Goal: Navigation & Orientation: Find specific page/section

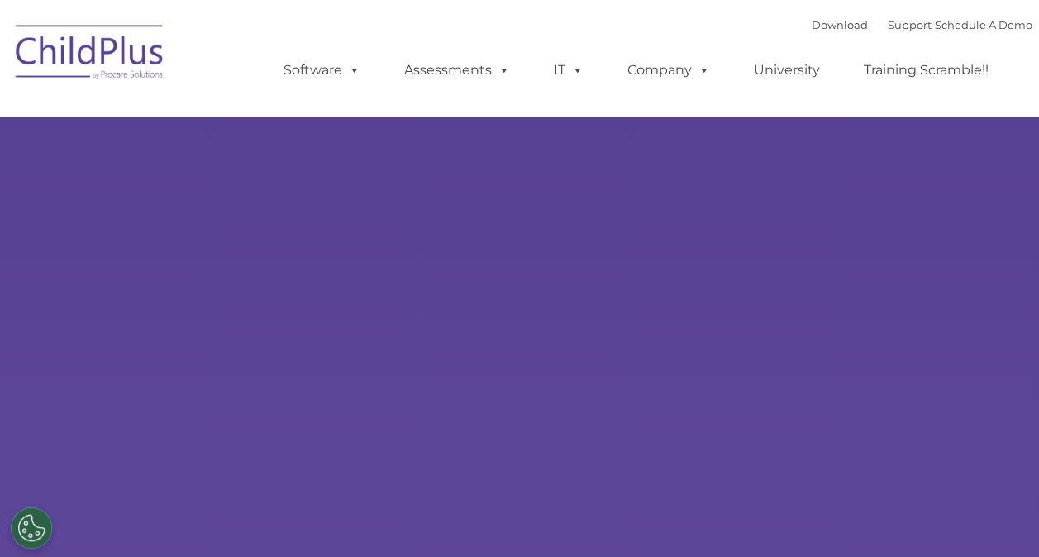
select select "MEDIUM"
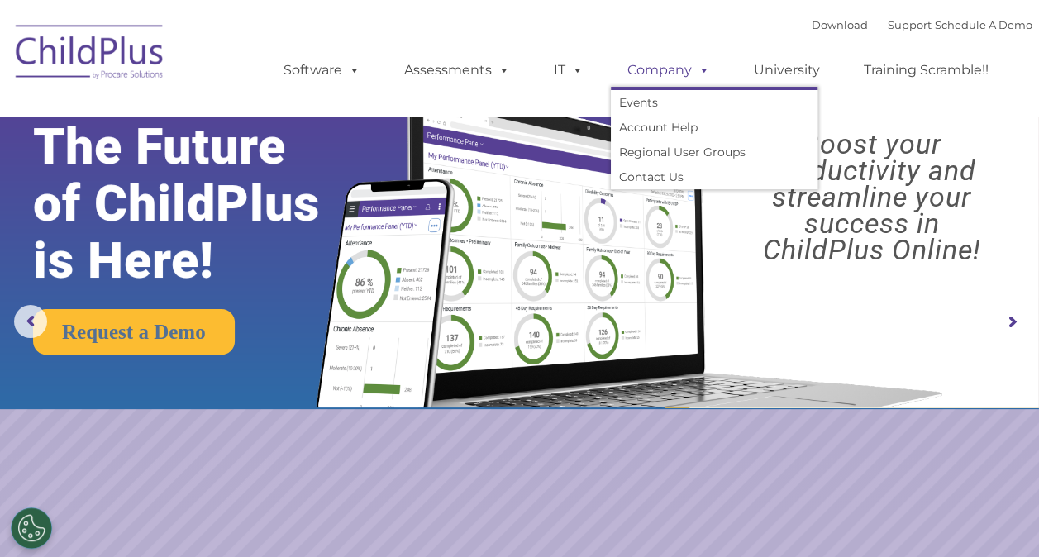
click at [689, 71] on link "Company" at bounding box center [669, 70] width 116 height 33
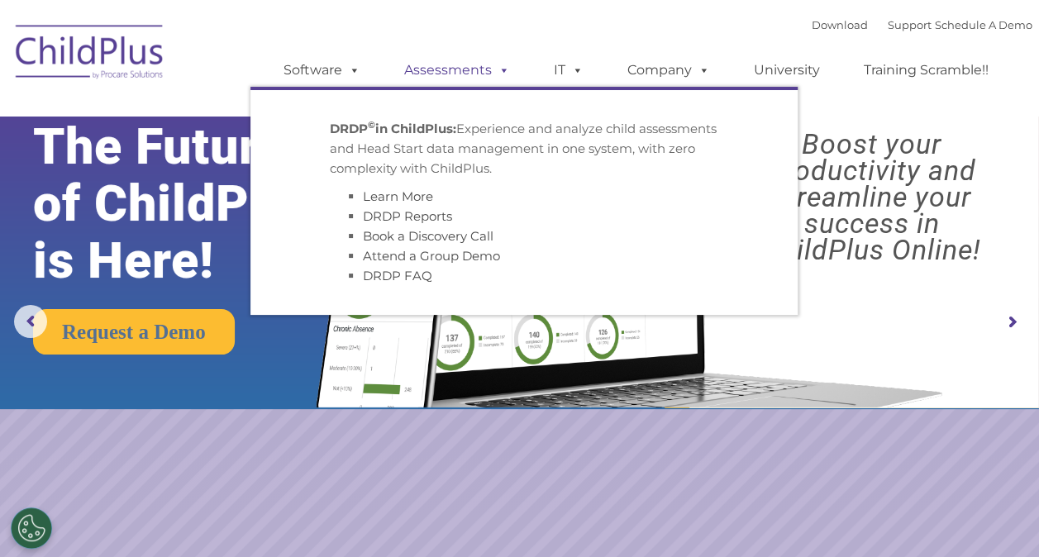
click at [456, 71] on link "Assessments" at bounding box center [457, 70] width 139 height 33
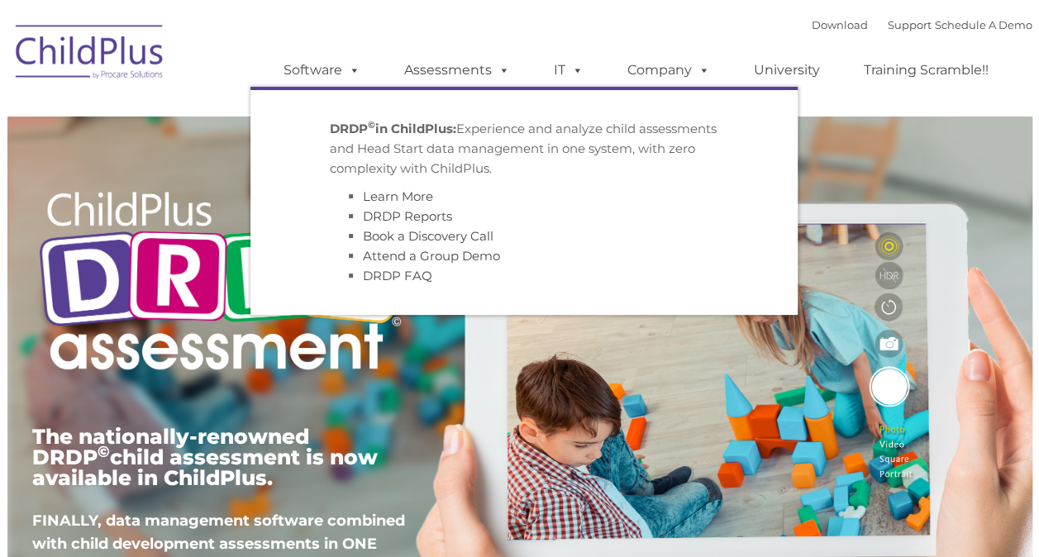
type input ""
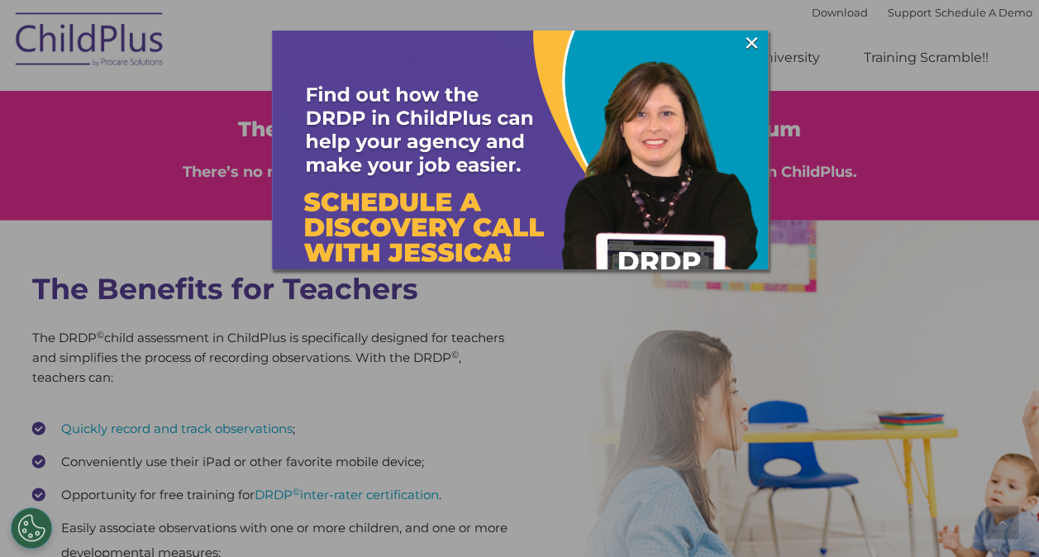
scroll to position [2041, 0]
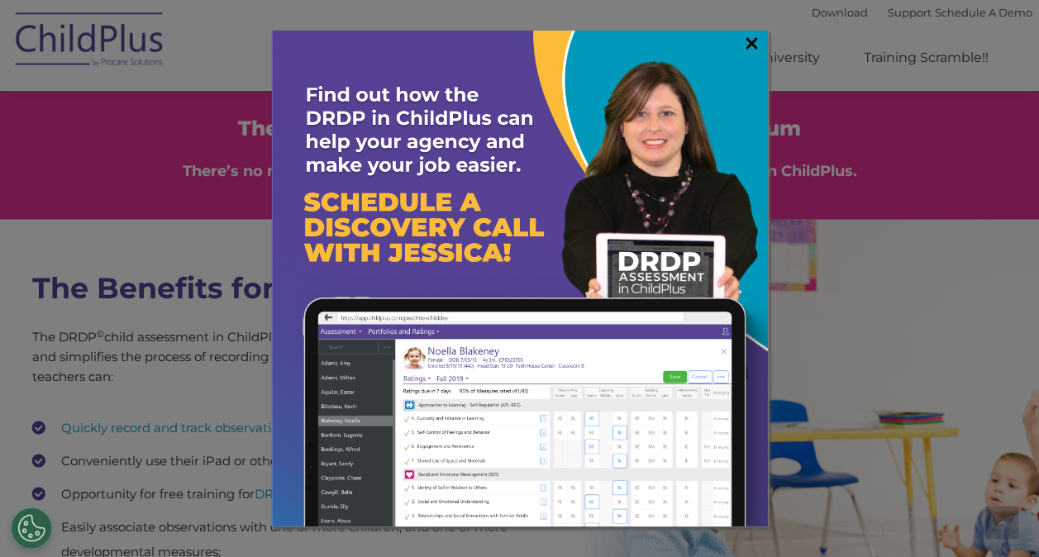
click at [752, 43] on link "×" at bounding box center [751, 43] width 19 height 17
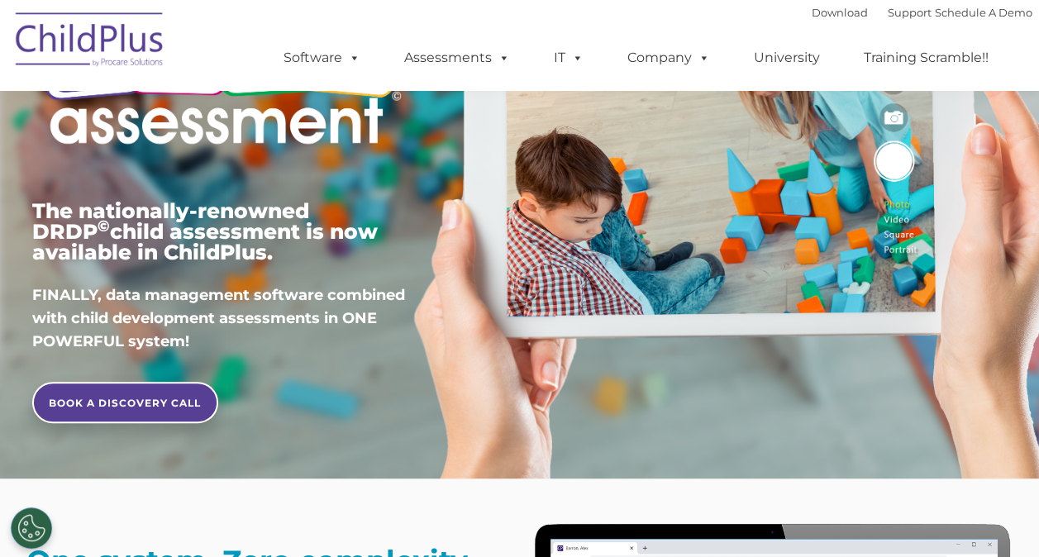
scroll to position [0, 0]
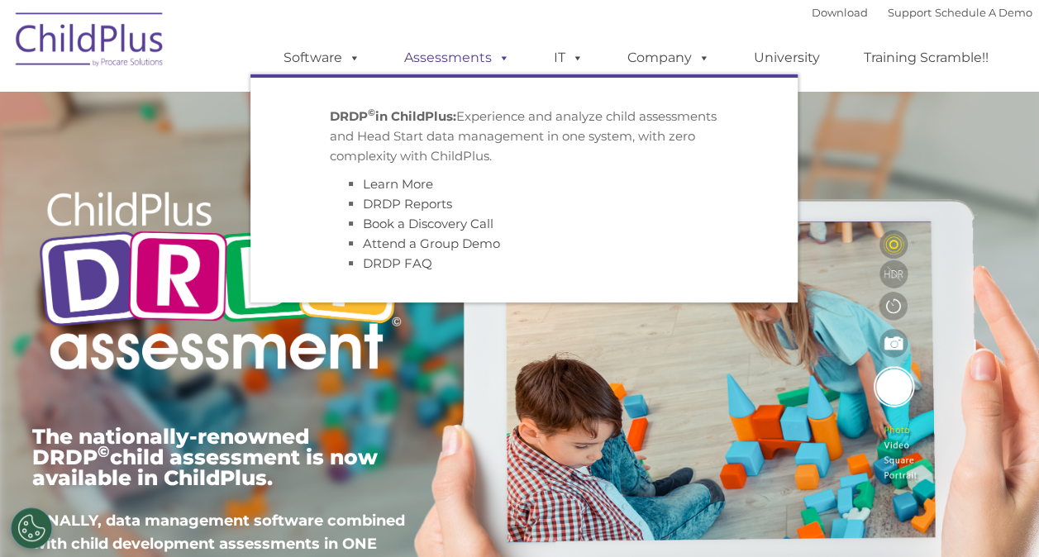
click at [493, 60] on span at bounding box center [501, 58] width 18 height 16
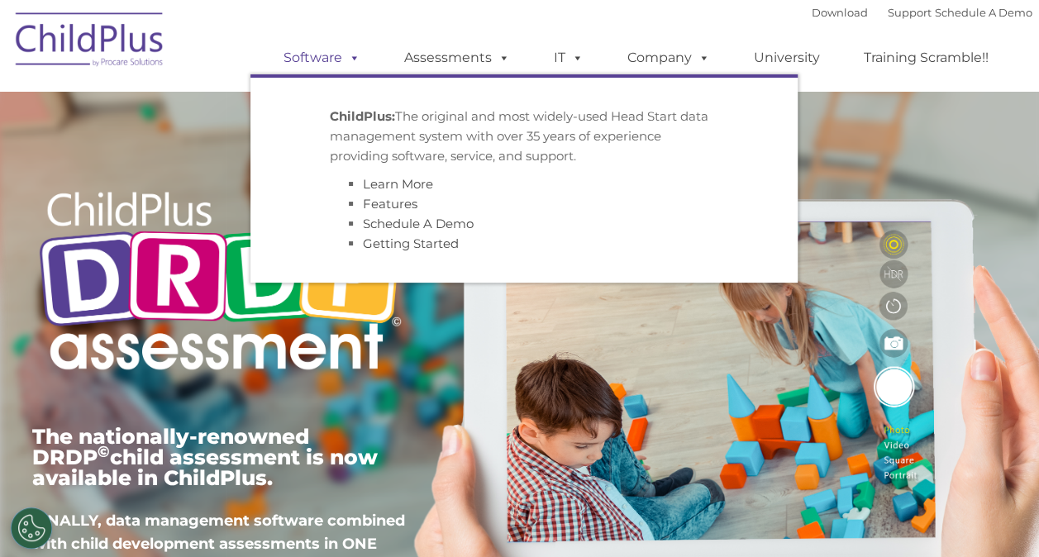
click at [361, 58] on link "Software" at bounding box center [322, 57] width 110 height 33
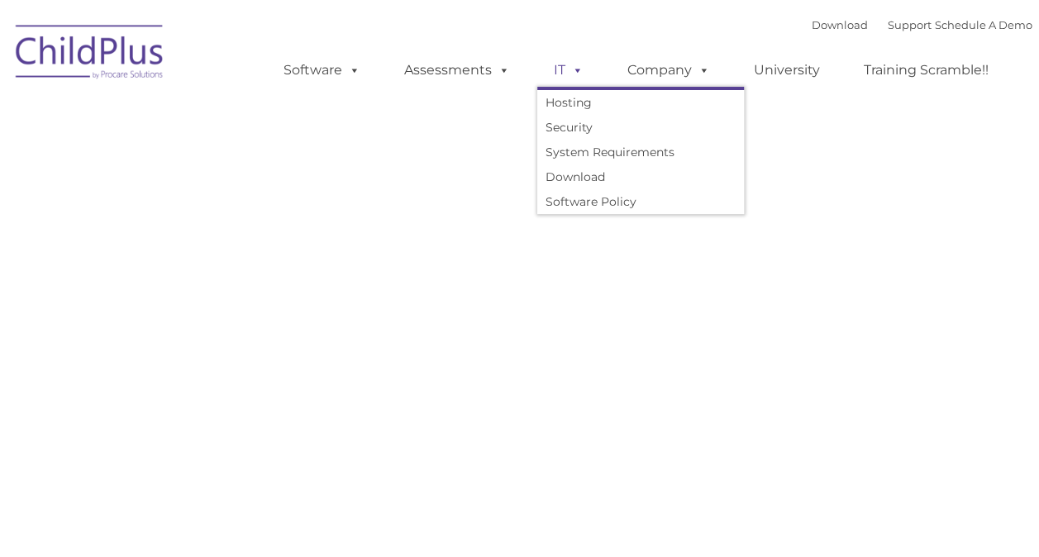
type input ""
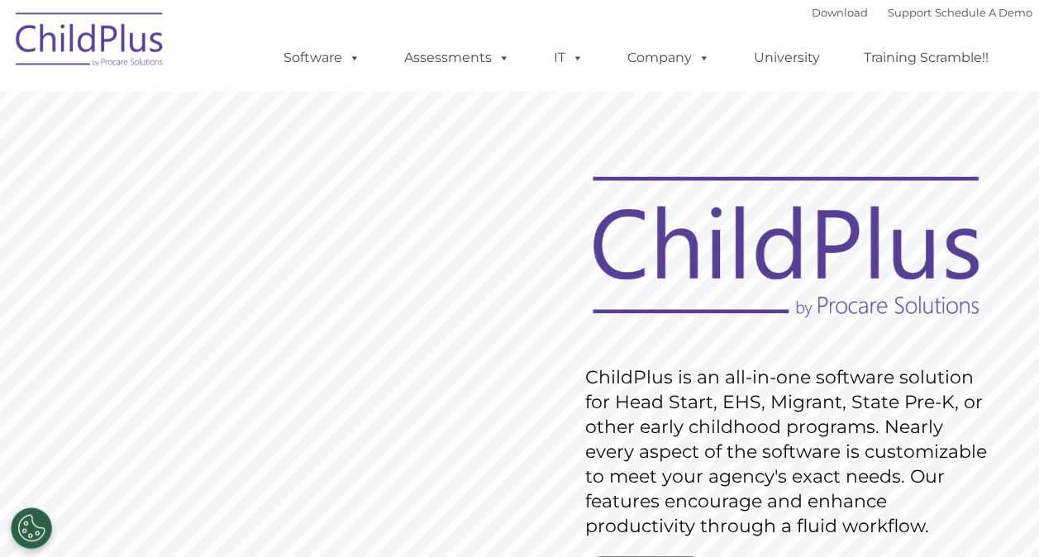
click at [570, 65] on span at bounding box center [574, 58] width 18 height 16
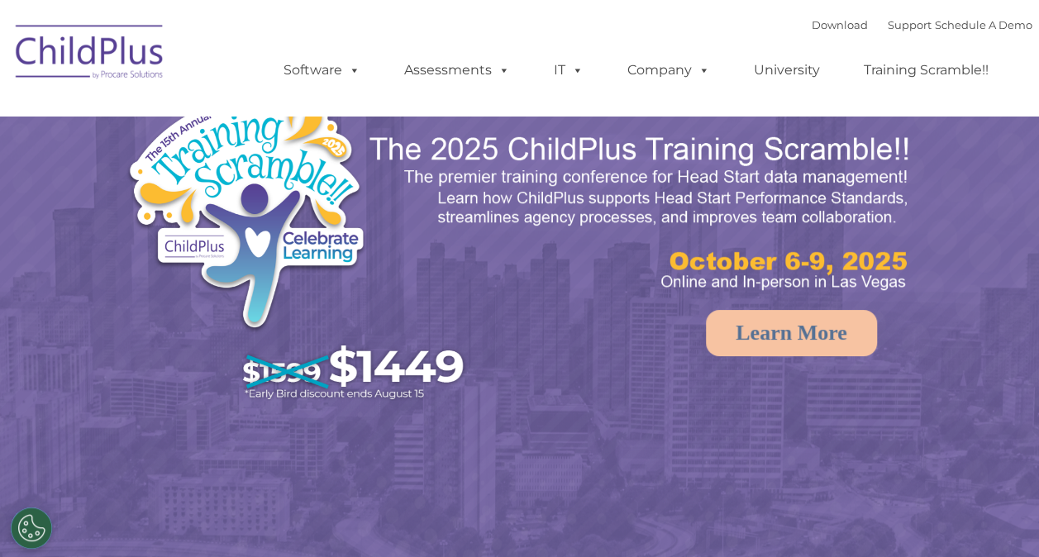
select select "MEDIUM"
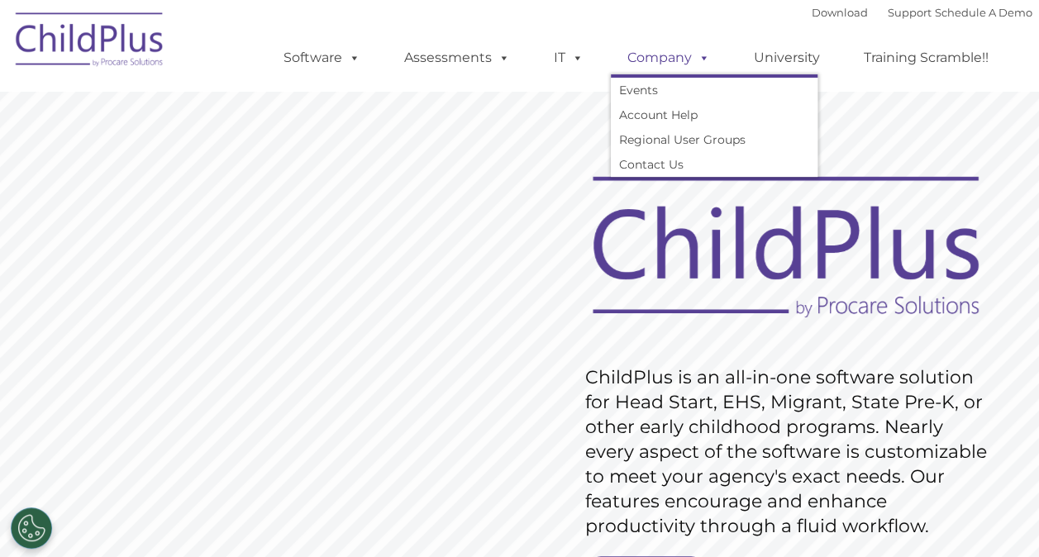
click at [696, 63] on span at bounding box center [701, 58] width 18 height 16
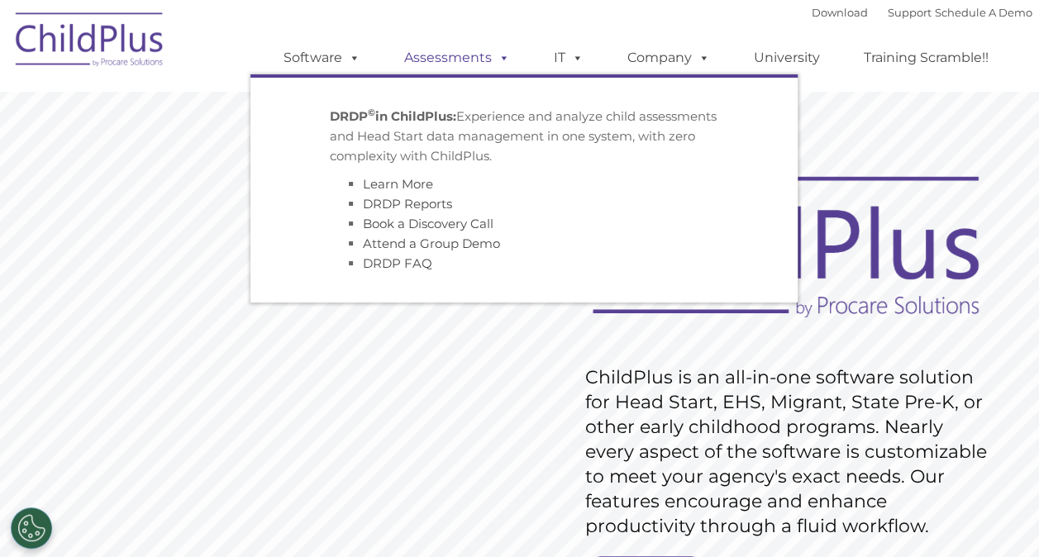
click at [488, 56] on link "Assessments" at bounding box center [457, 57] width 139 height 33
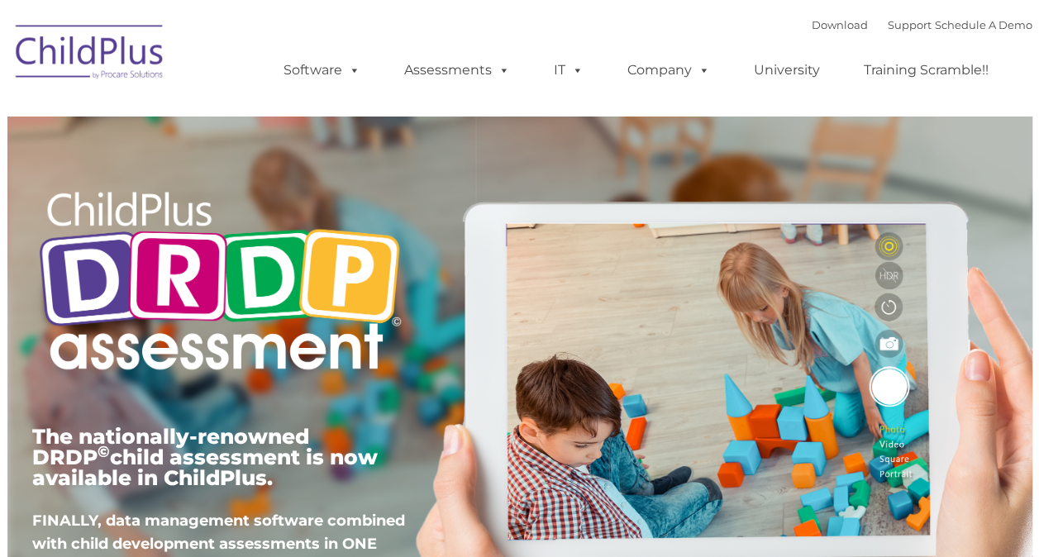
type input ""
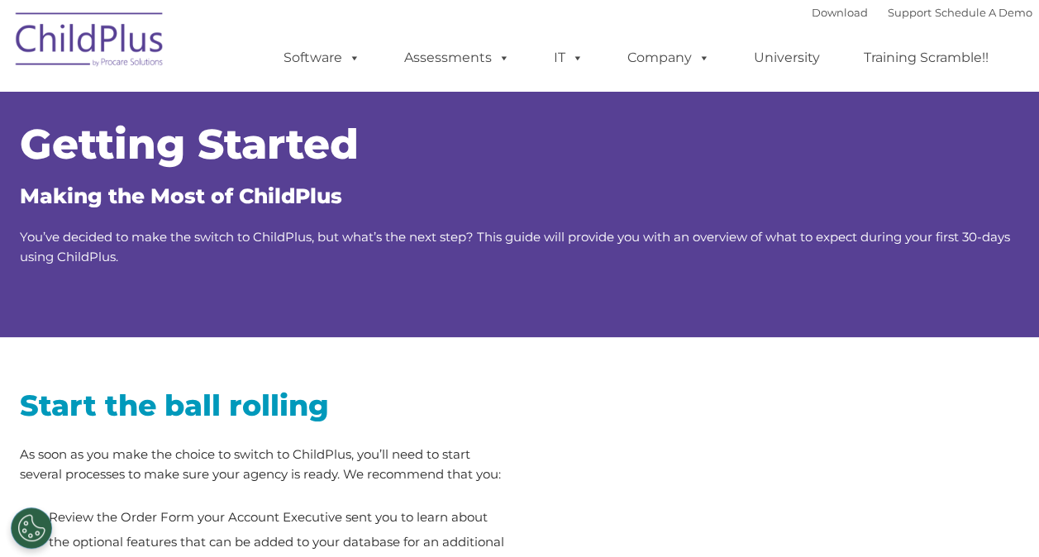
type input ""
